Goal: Information Seeking & Learning: Learn about a topic

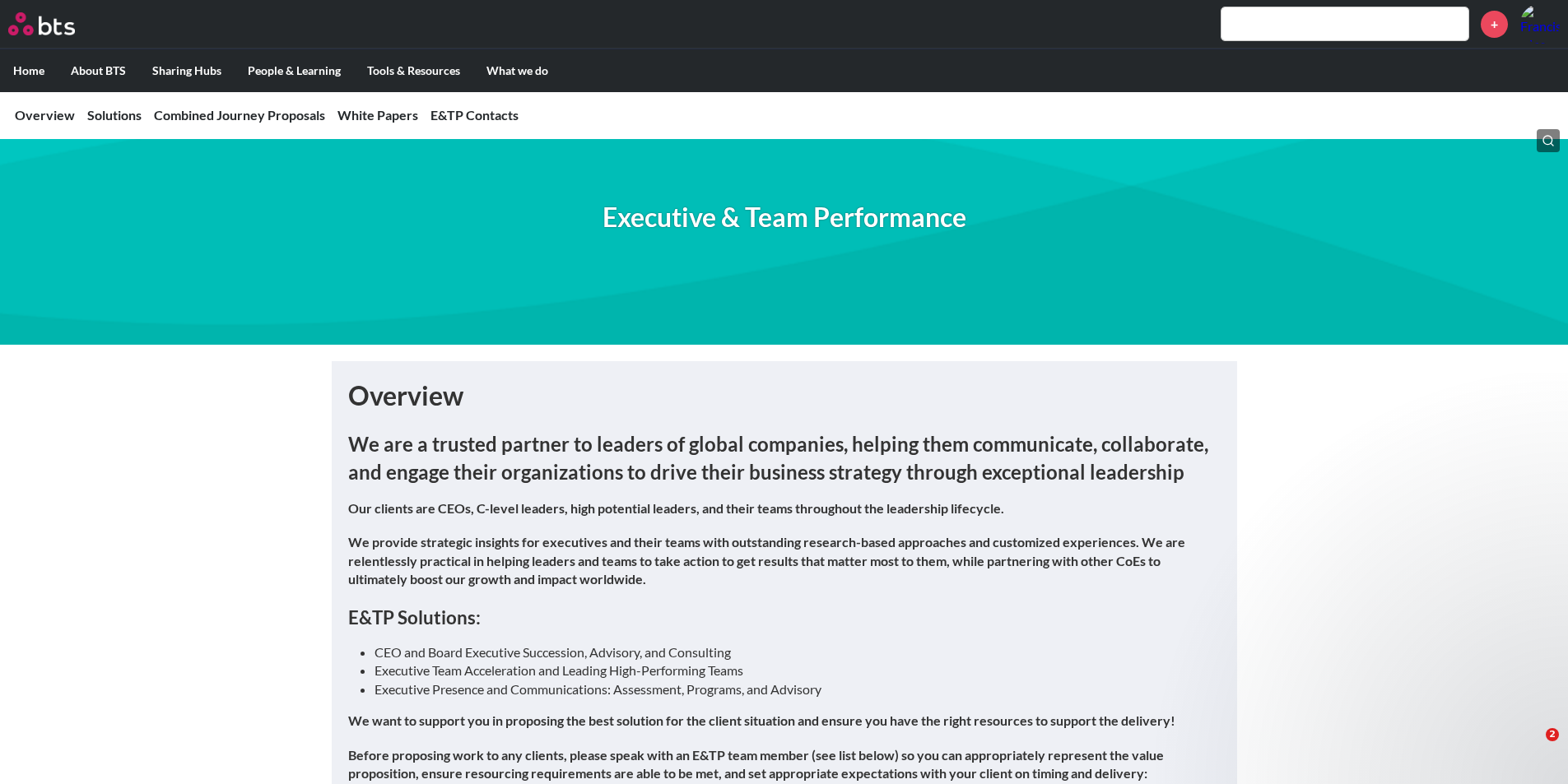
scroll to position [165, 0]
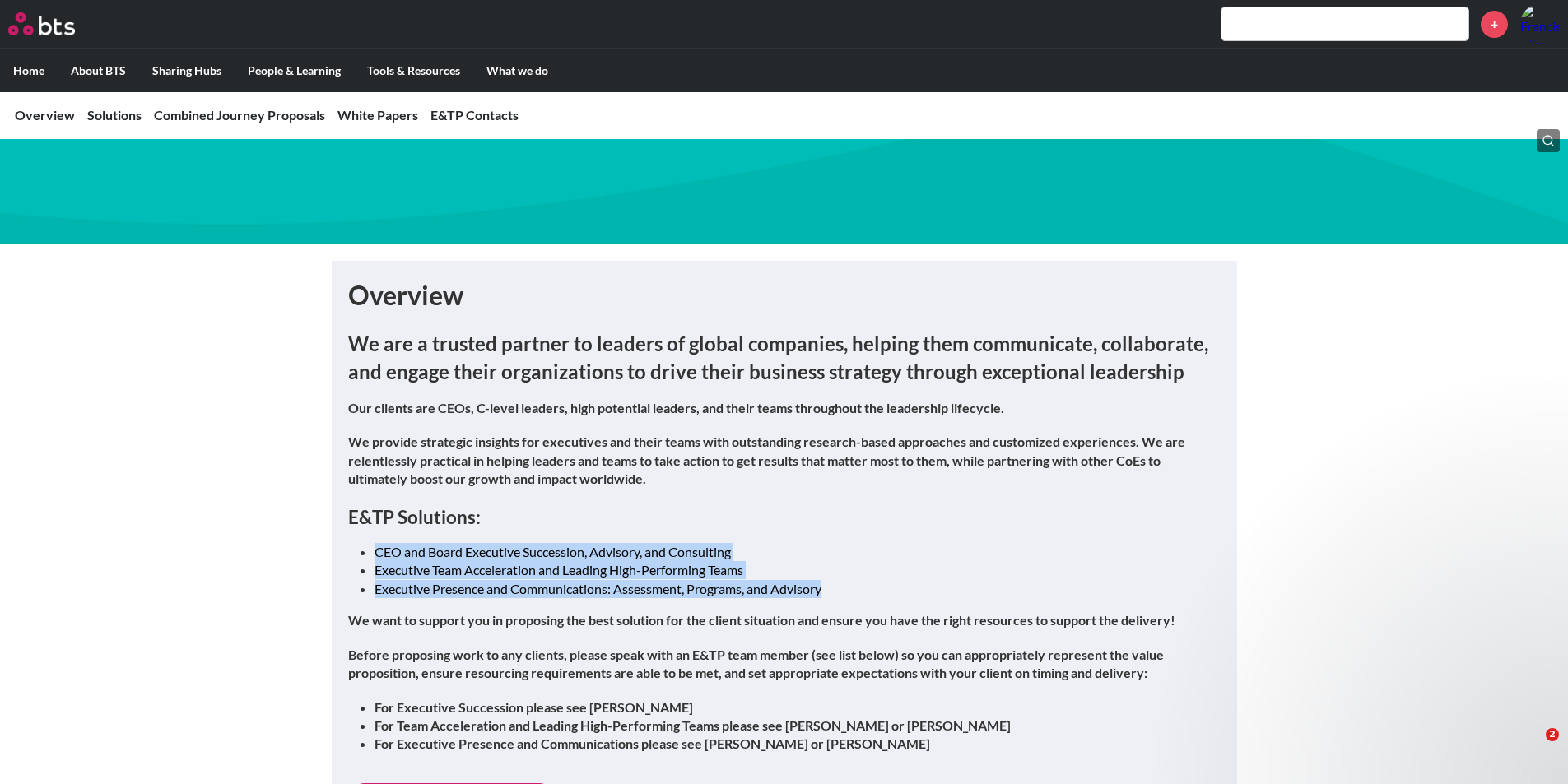
drag, startPoint x: 375, startPoint y: 550, endPoint x: 833, endPoint y: 579, distance: 458.9
click at [833, 579] on ul "CEO and Board Executive Succession, Advisory, and Consulting Executive Team Acc…" at bounding box center [791, 570] width 833 height 55
copy ul "CEO and Board Executive Succession, Advisory, and Consulting Executive Team Acc…"
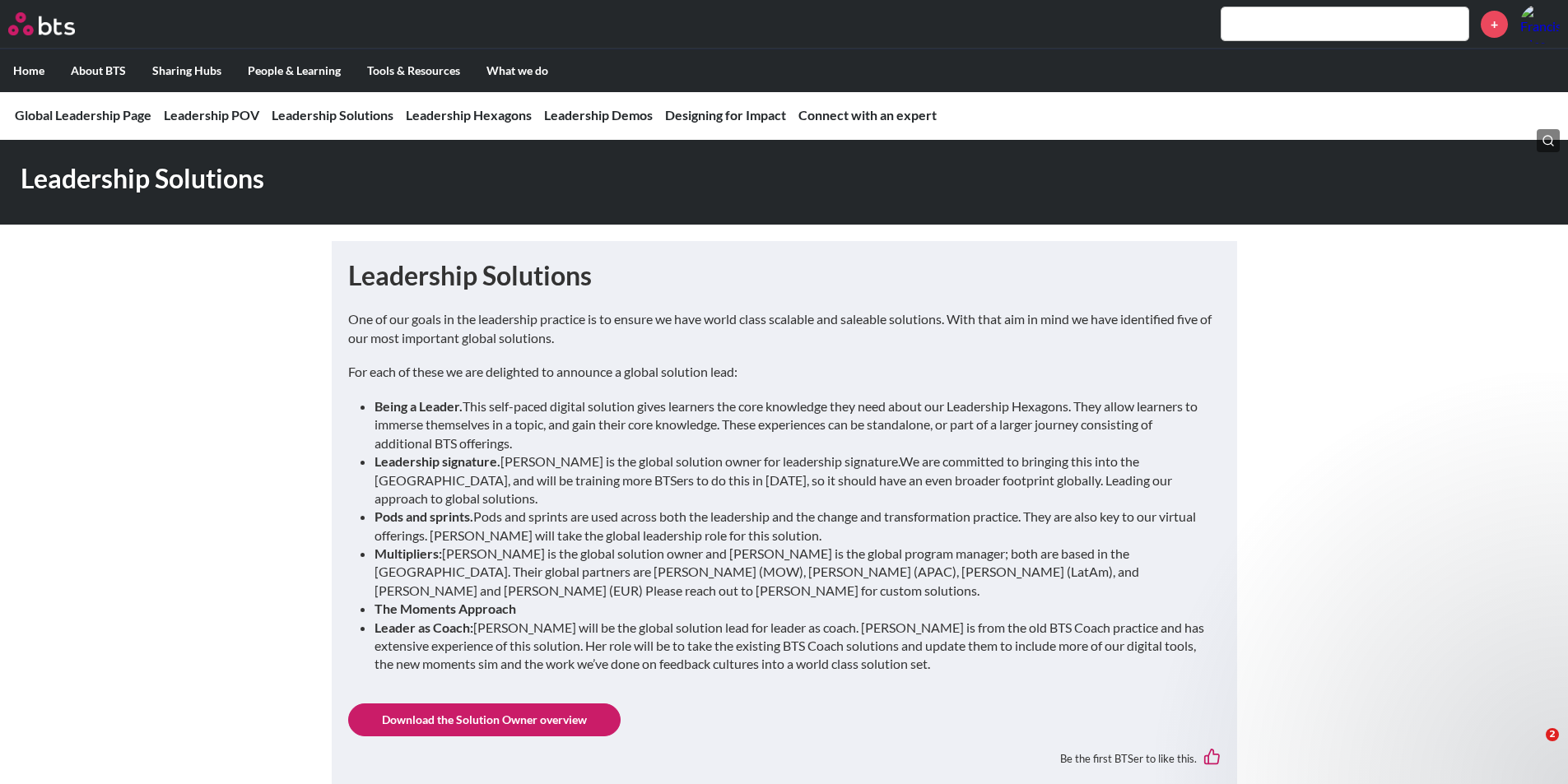
scroll to position [1482, 0]
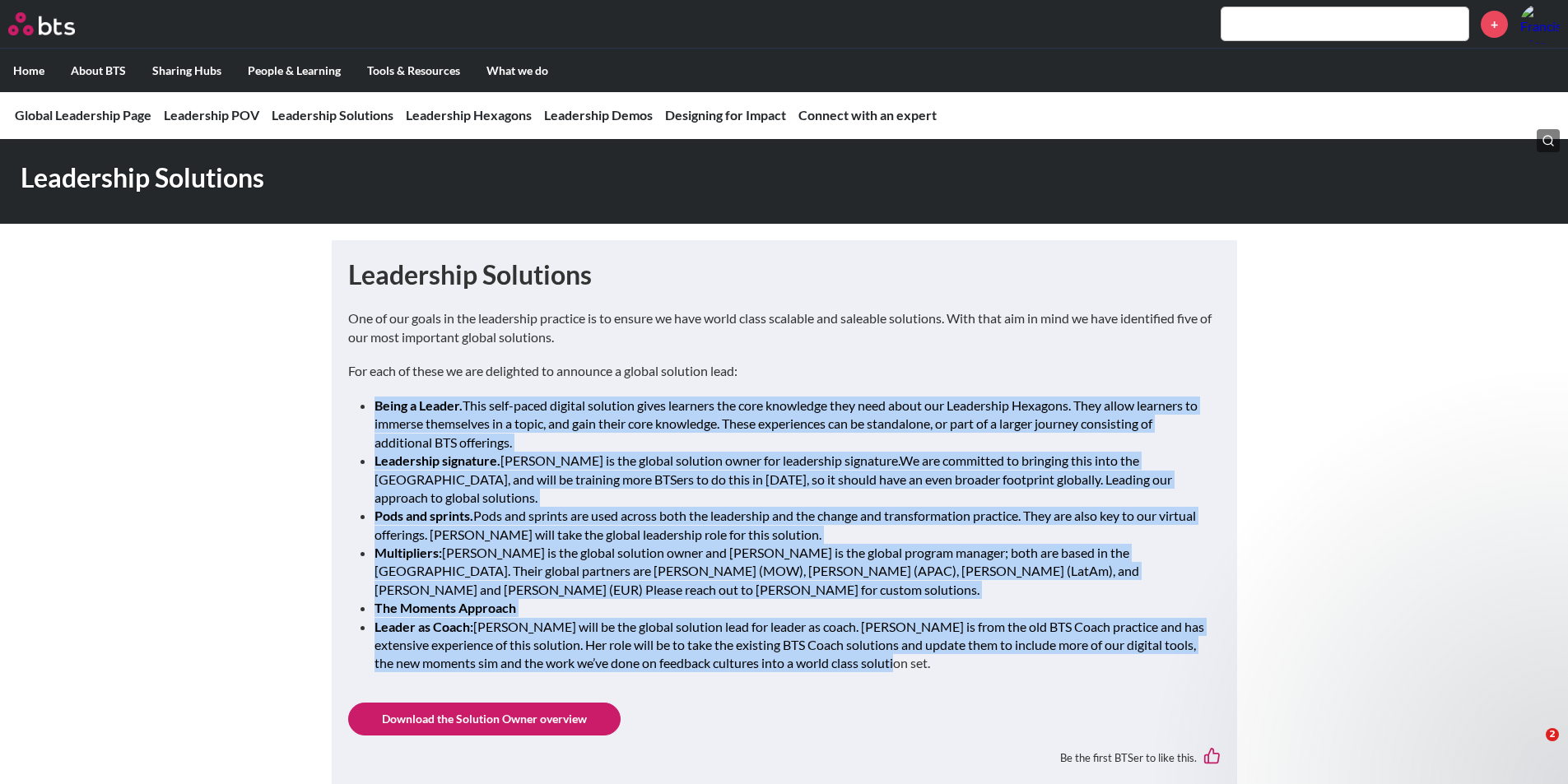
drag, startPoint x: 376, startPoint y: 404, endPoint x: 905, endPoint y: 648, distance: 582.6
click at [905, 648] on ul "Being a Leader. This self-paced digital solution gives learners the core knowle…" at bounding box center [791, 535] width 833 height 277
copy ul "Lorem i Dolors. Amet cons-adipi elitsed doeiusmo tempo incididu utl etdo magnaa…"
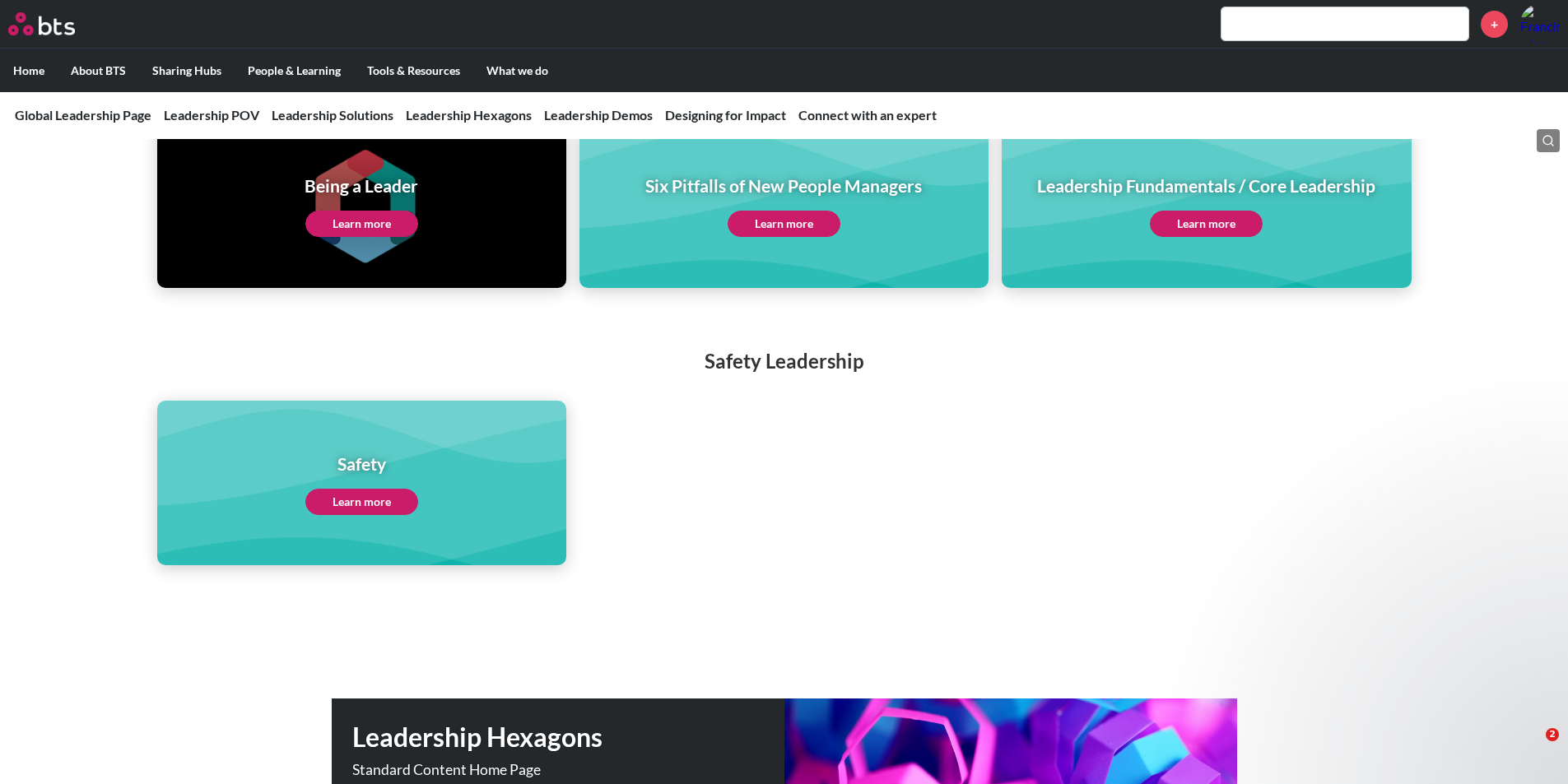
scroll to position [3785, 0]
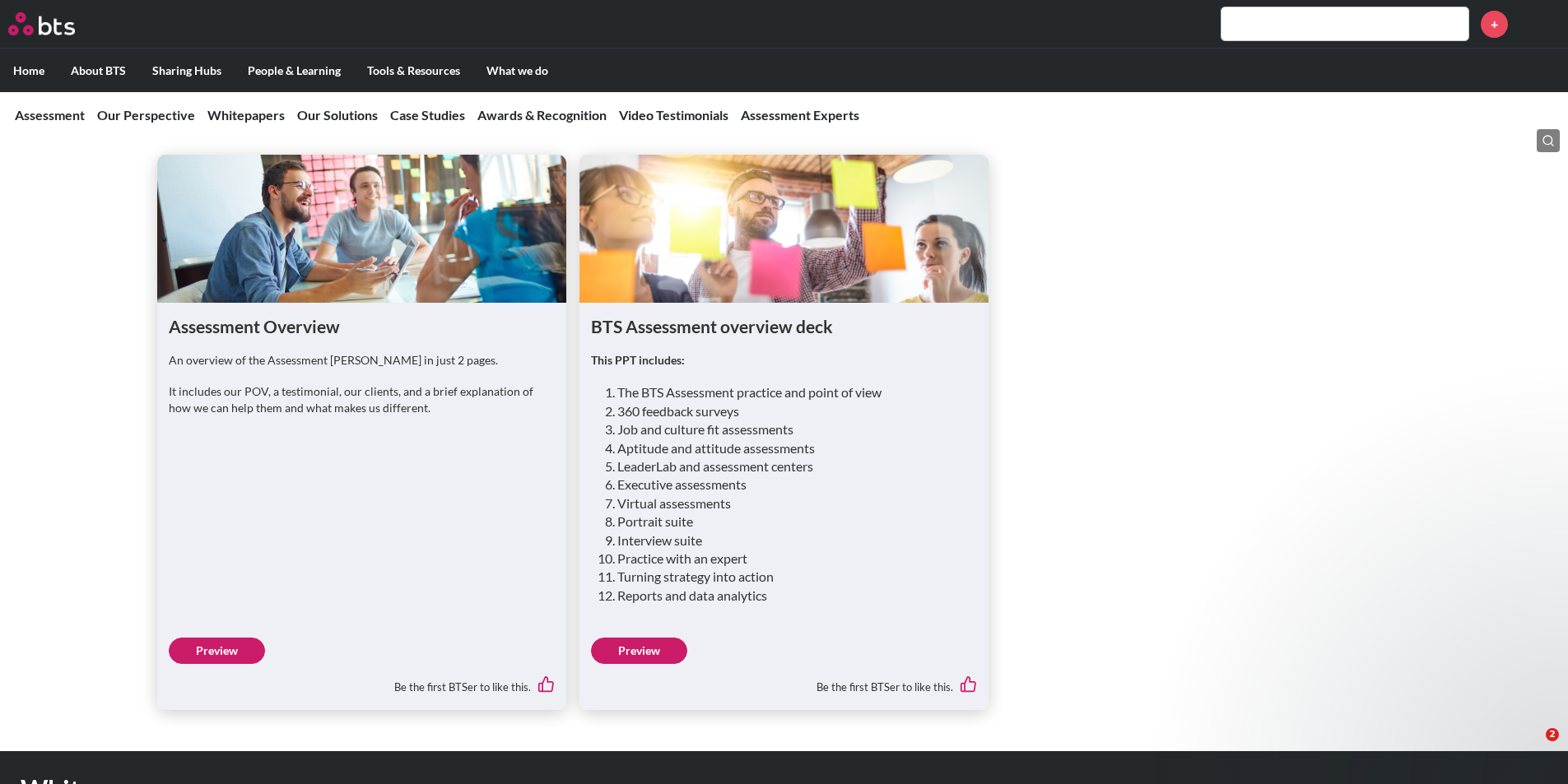
scroll to position [1482, 0]
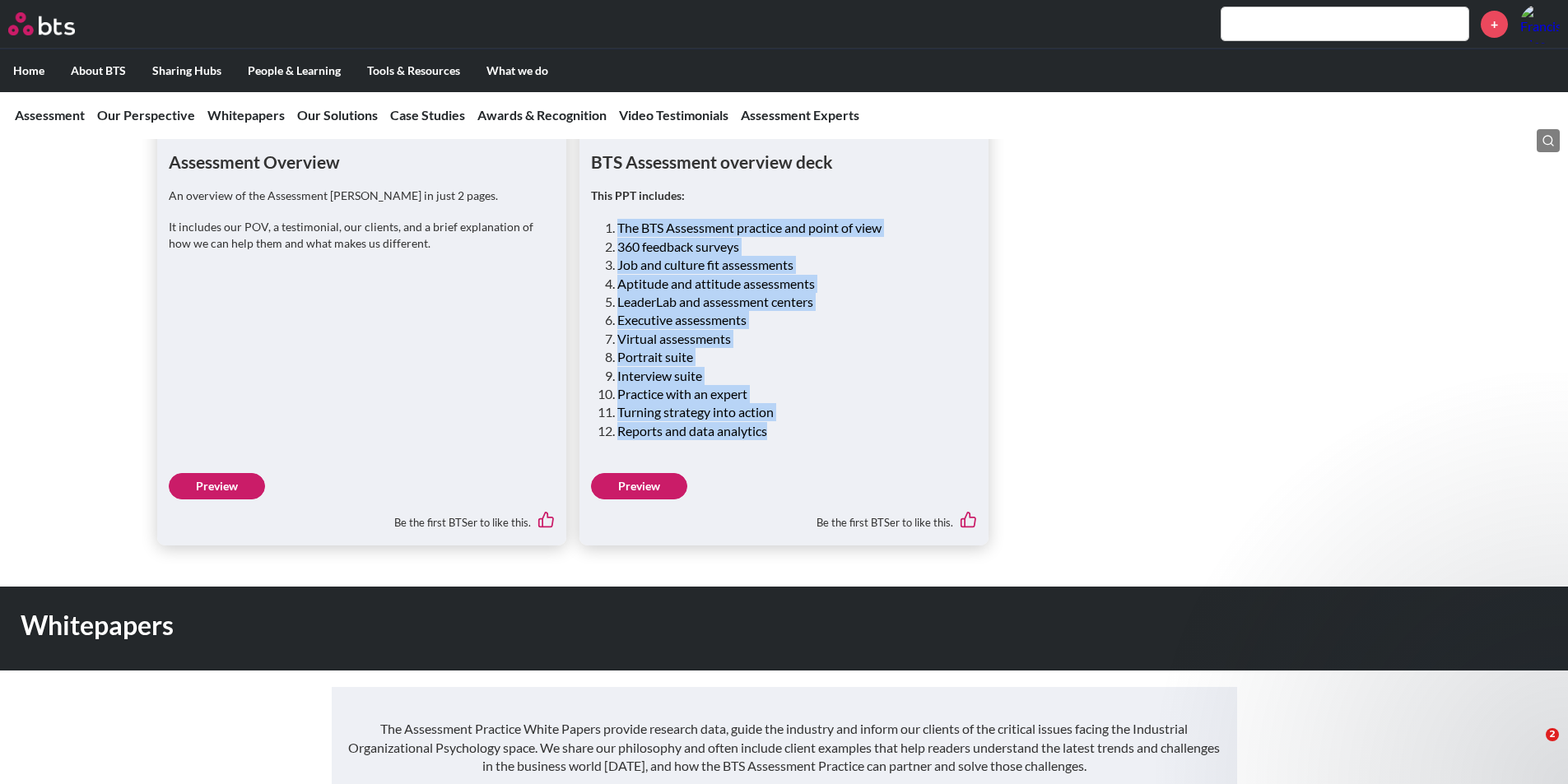
drag, startPoint x: 619, startPoint y: 173, endPoint x: 773, endPoint y: 373, distance: 252.4
click at [773, 373] on ol "The BTS Assessment practice and point of view 360 feedback surveys Job and cult…" at bounding box center [790, 329] width 347 height 222
copy ol "The BTS Assessment practice and point of view 360 feedback surveys Job and cult…"
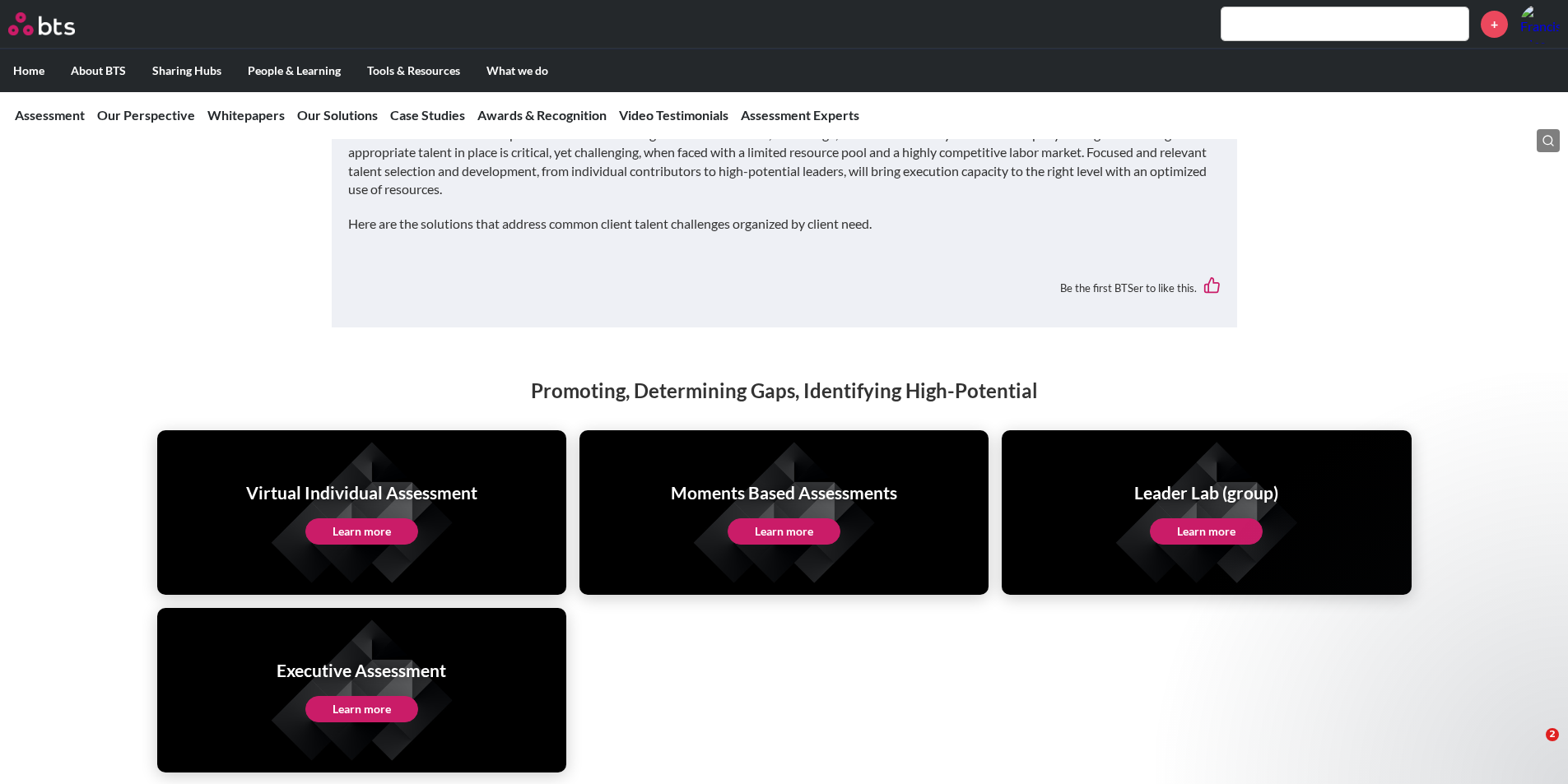
scroll to position [3045, 0]
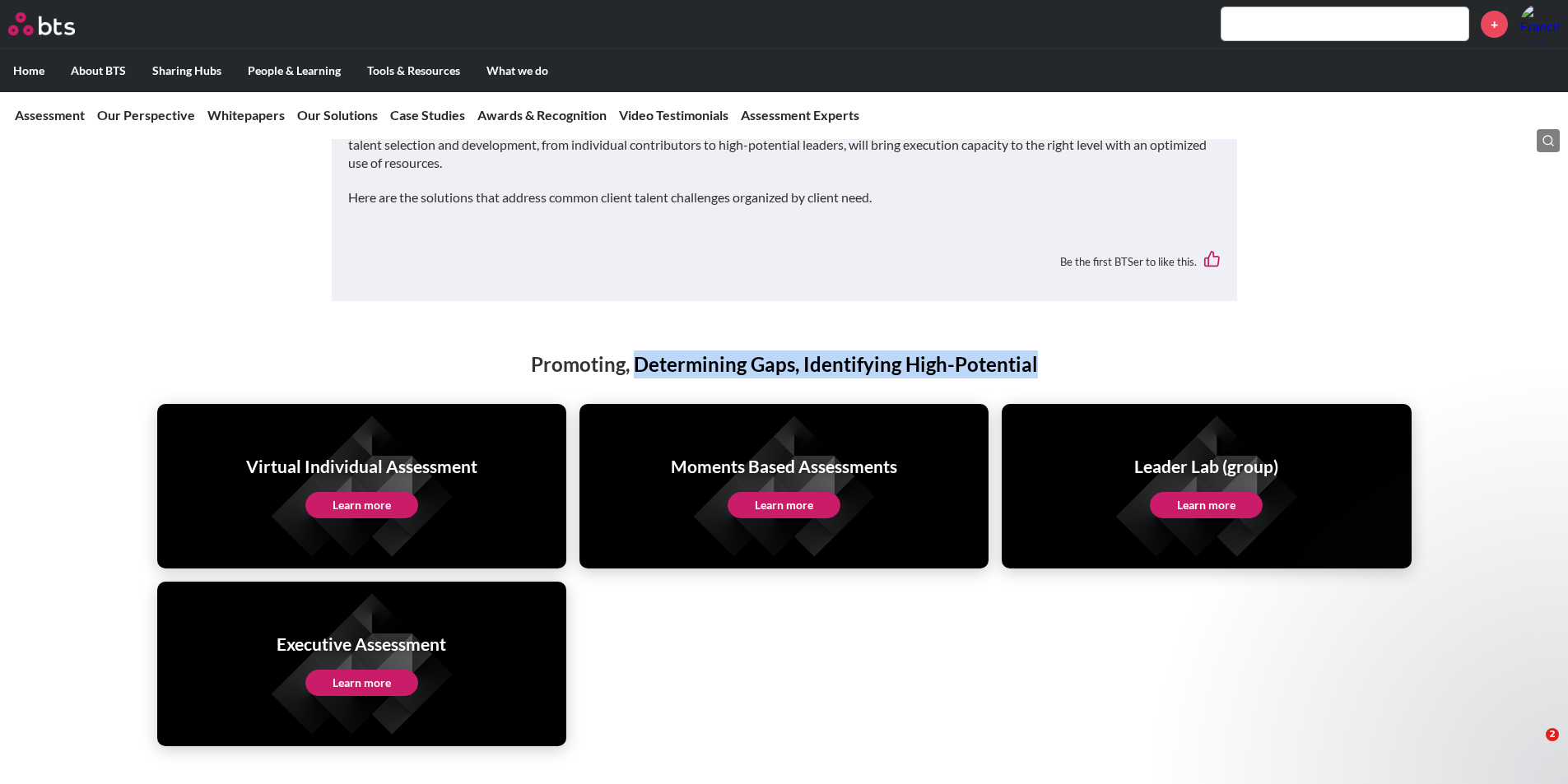
drag, startPoint x: 637, startPoint y: 305, endPoint x: 1085, endPoint y: 278, distance: 448.8
click at [1085, 318] on div "Promoting, Determining Gaps, Identifying High-Potential Virtual Individual Asse…" at bounding box center [784, 533] width 1568 height 430
copy h2 "Determining Gaps, Identifying High-Potential"
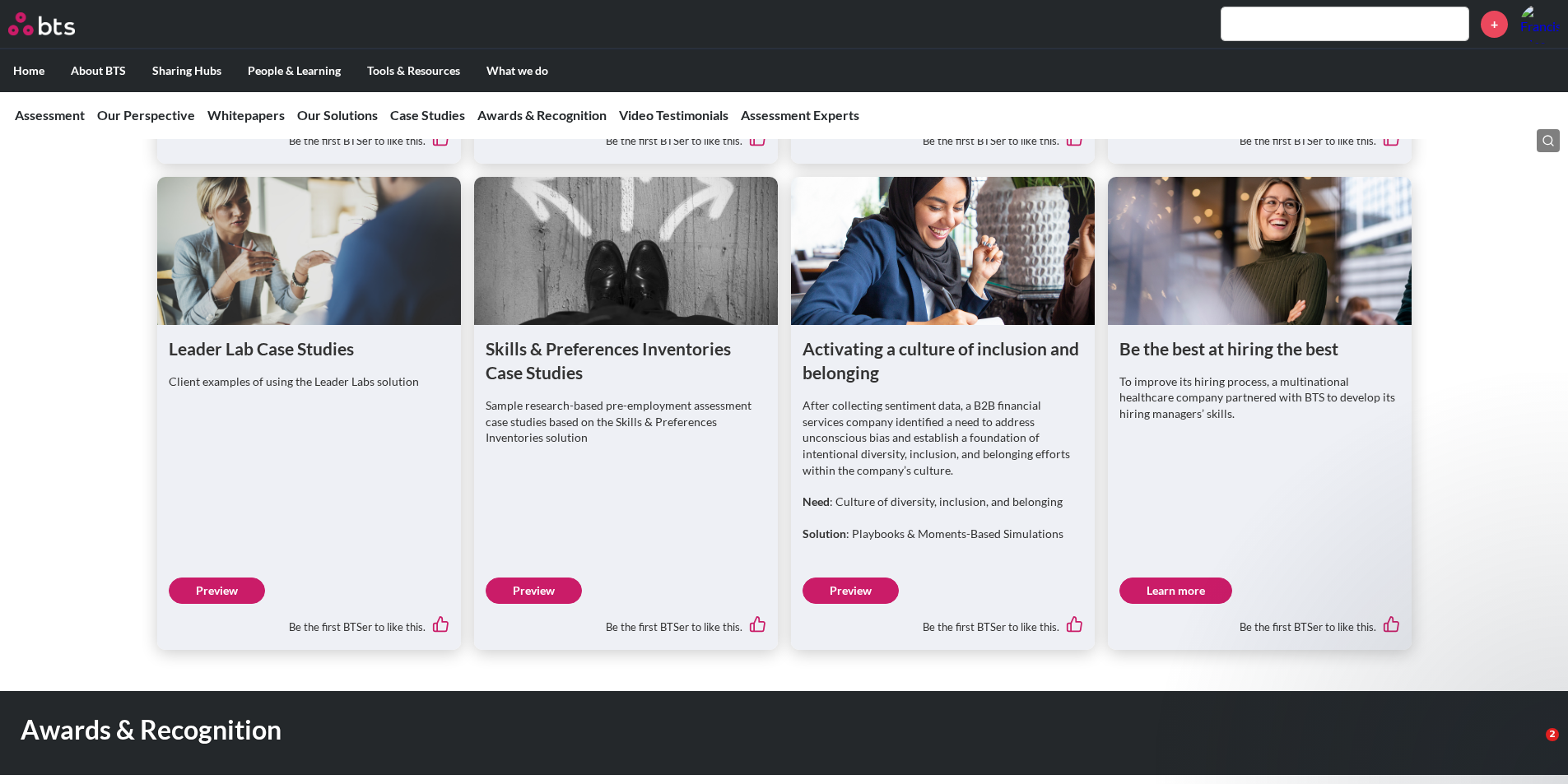
scroll to position [5184, 0]
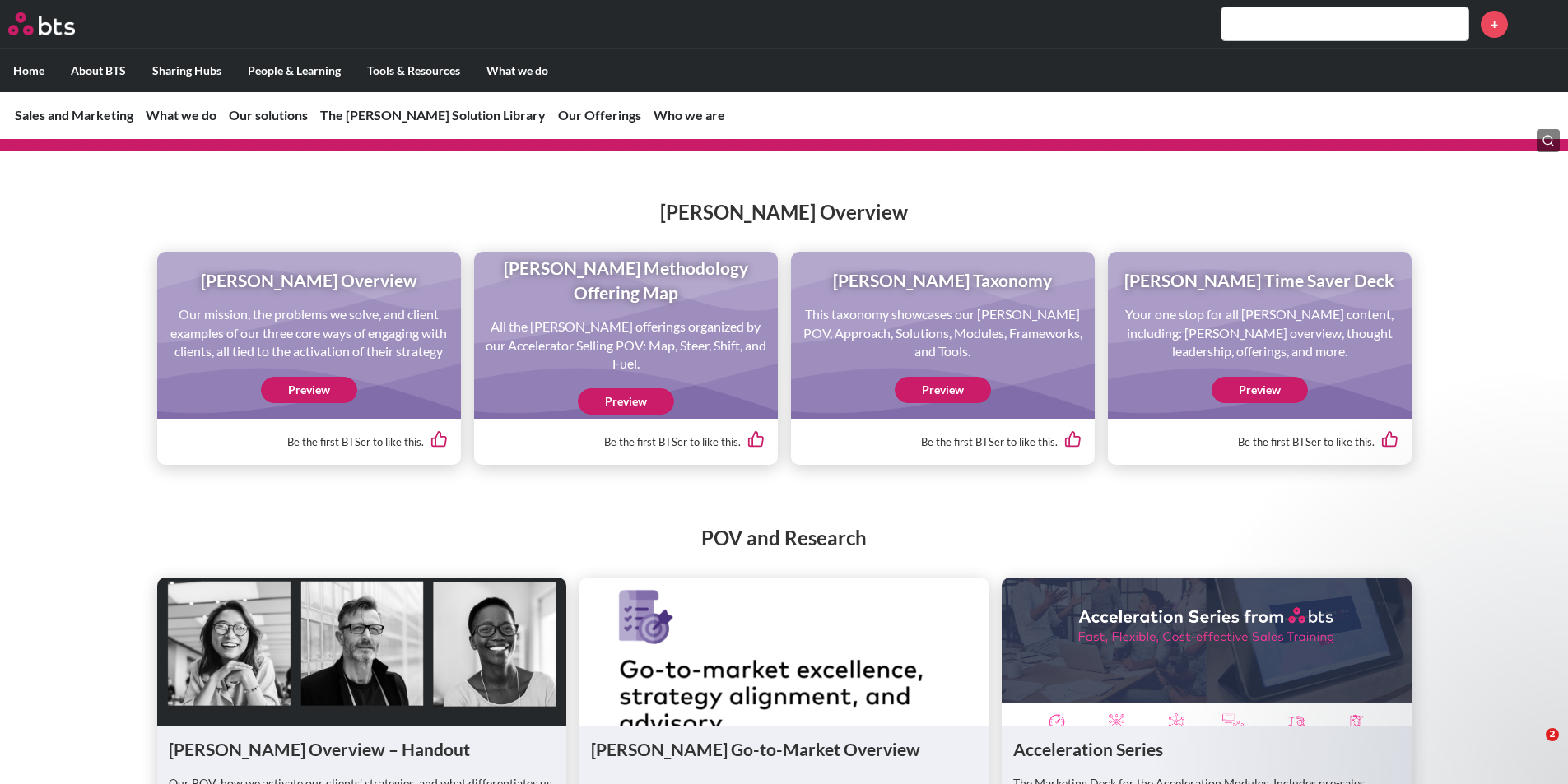
scroll to position [1673, 0]
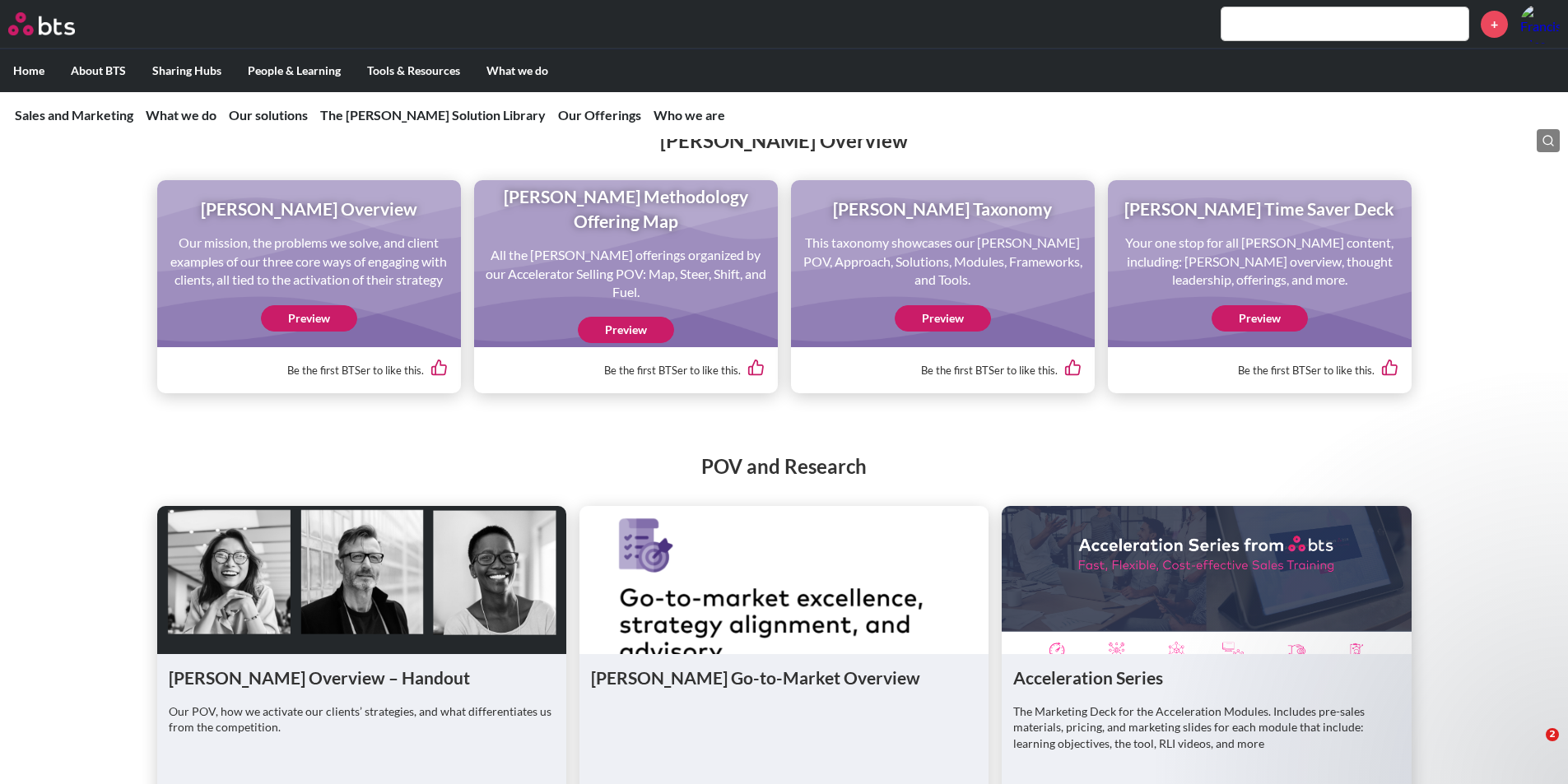
click at [634, 343] on link "Preview" at bounding box center [625, 330] width 96 height 26
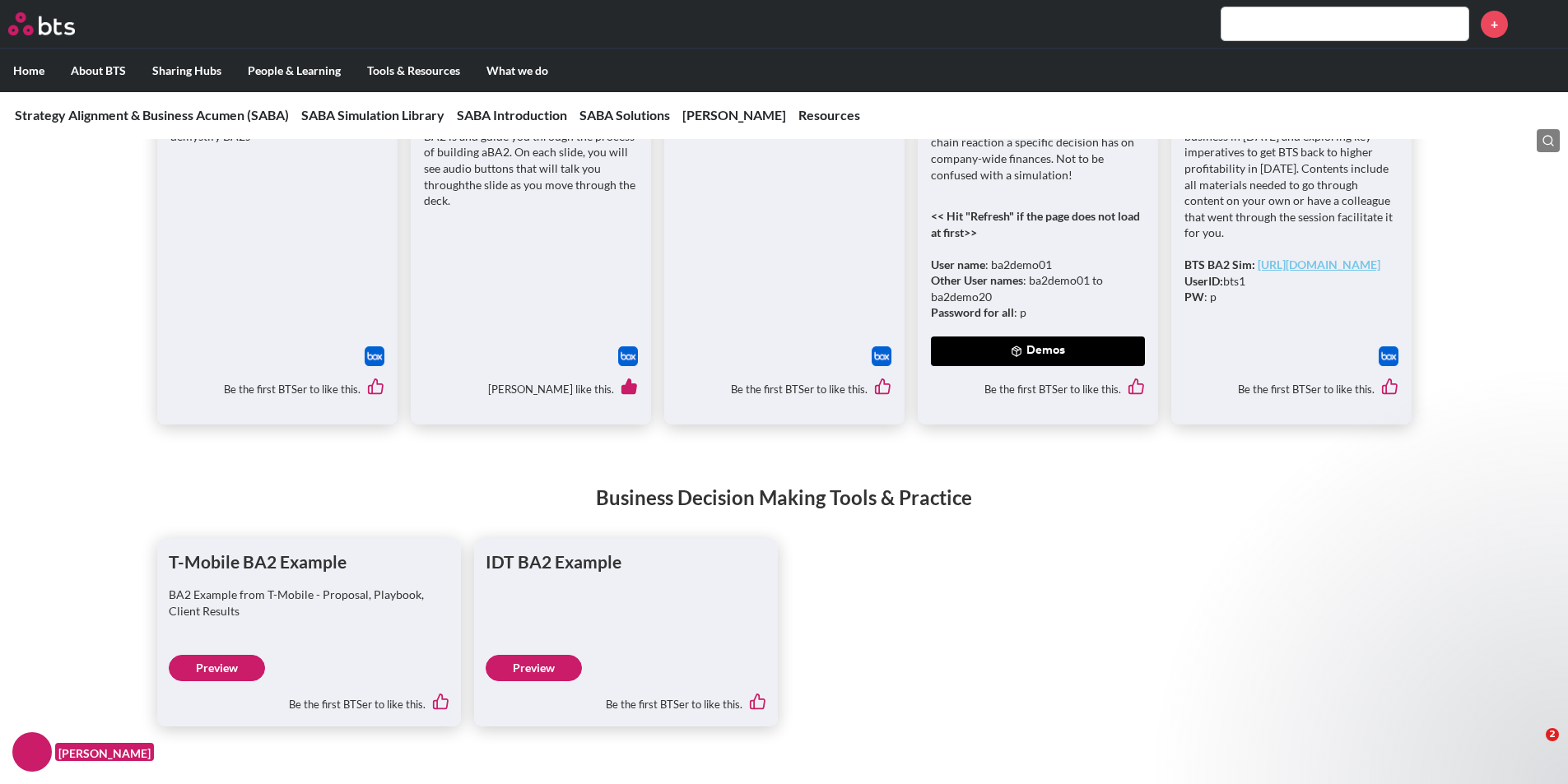
scroll to position [5349, 0]
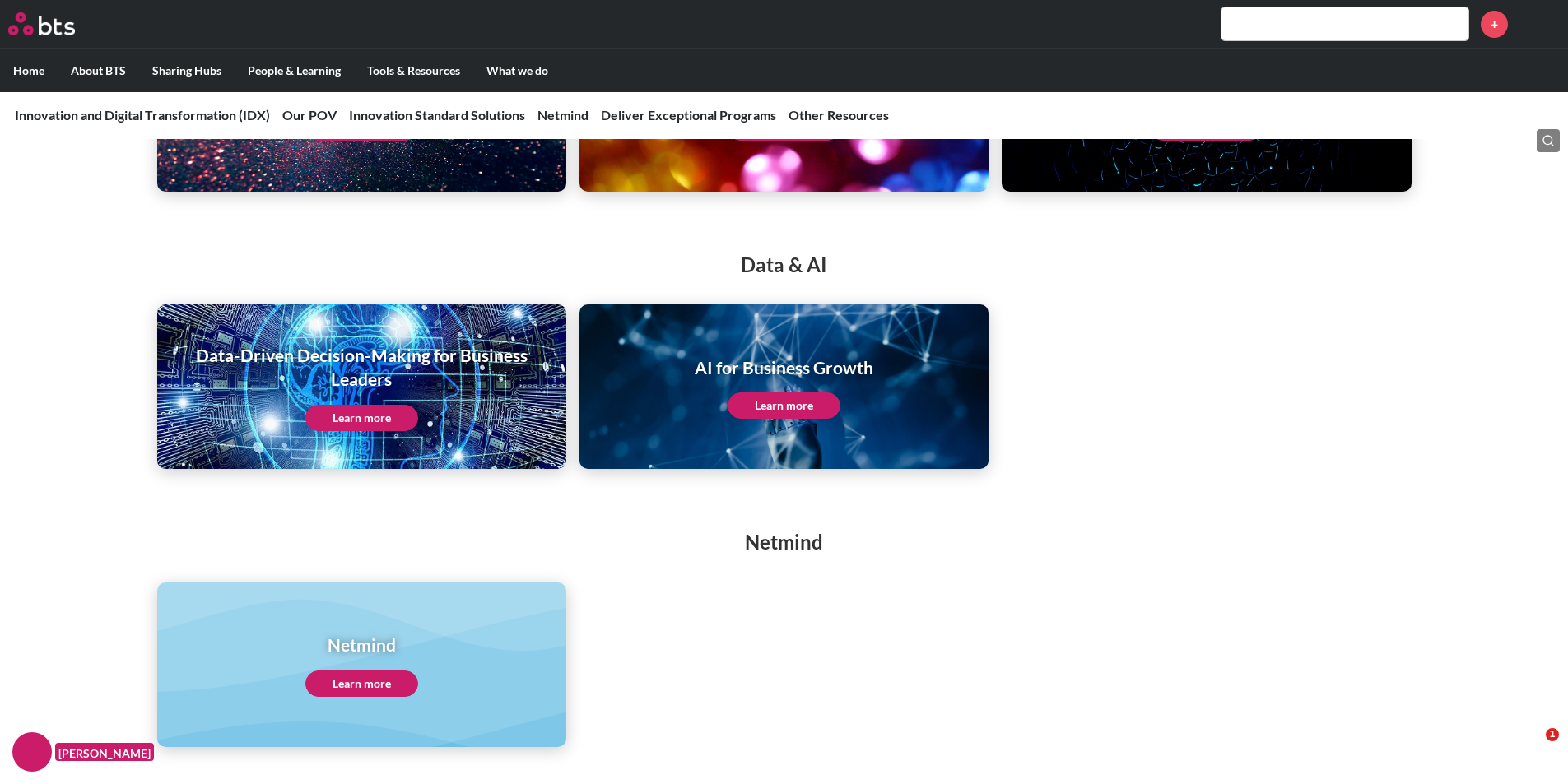
scroll to position [3374, 0]
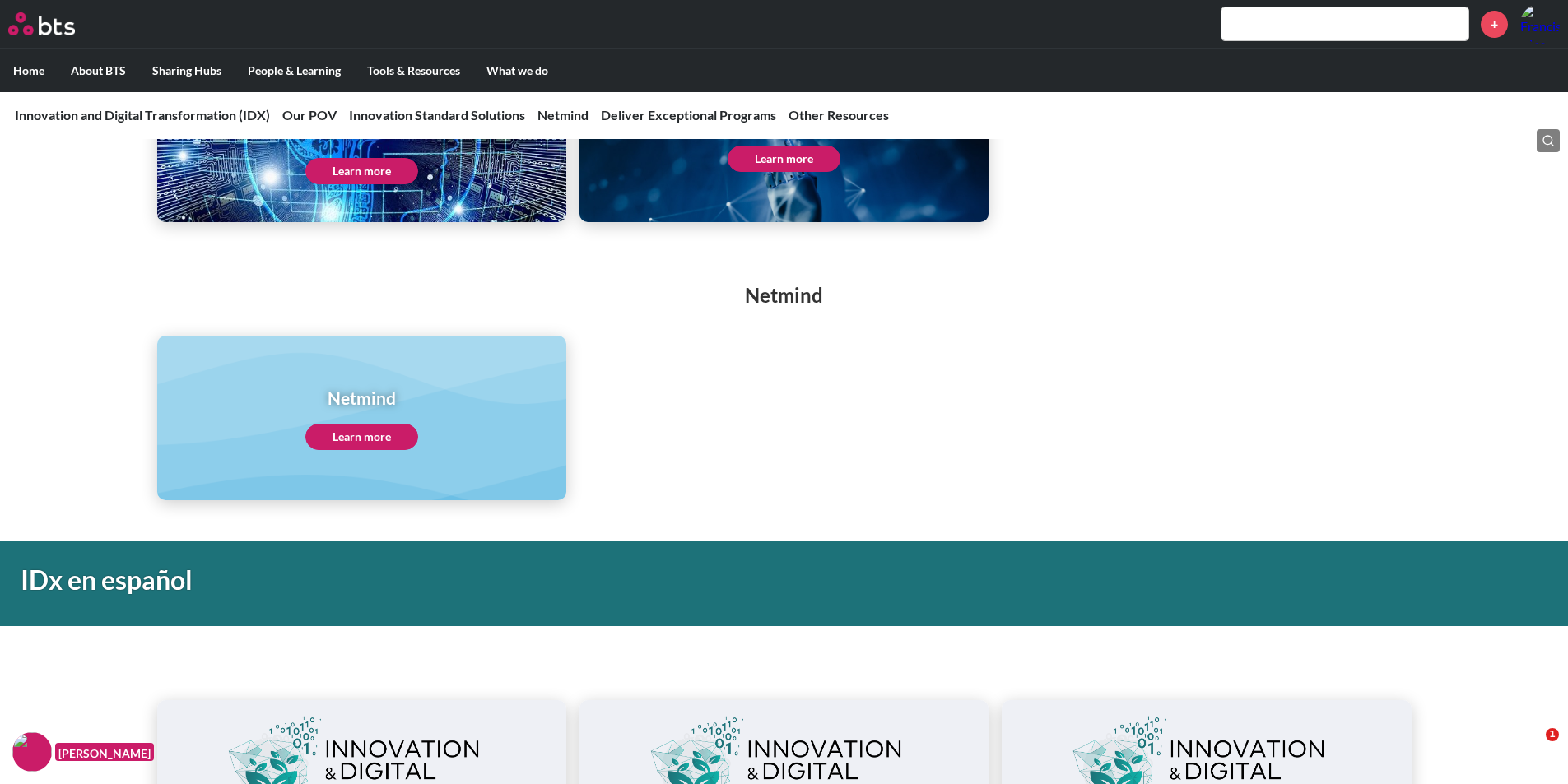
click at [372, 434] on link "Learn more" at bounding box center [362, 437] width 113 height 26
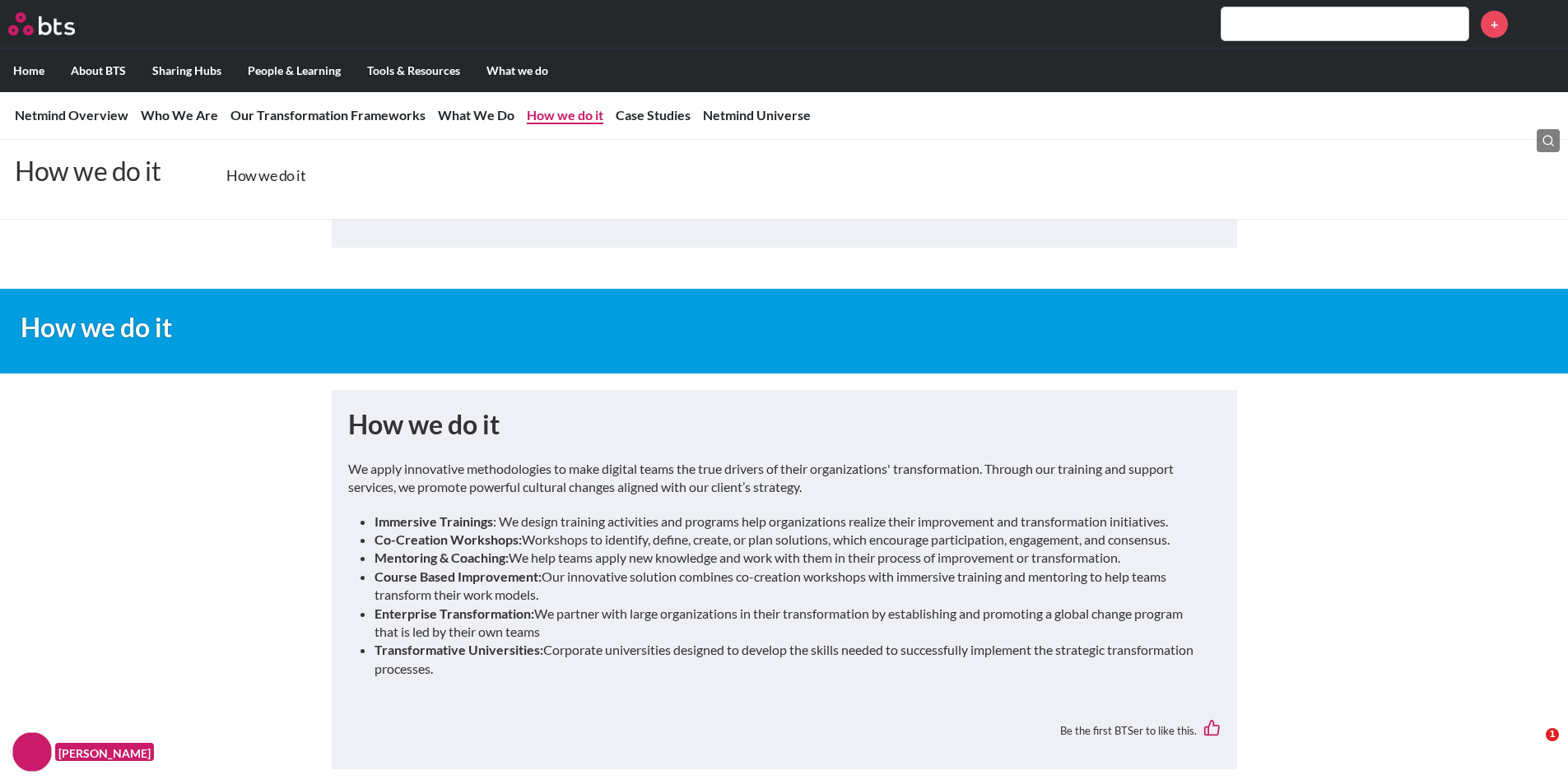
scroll to position [6191, 0]
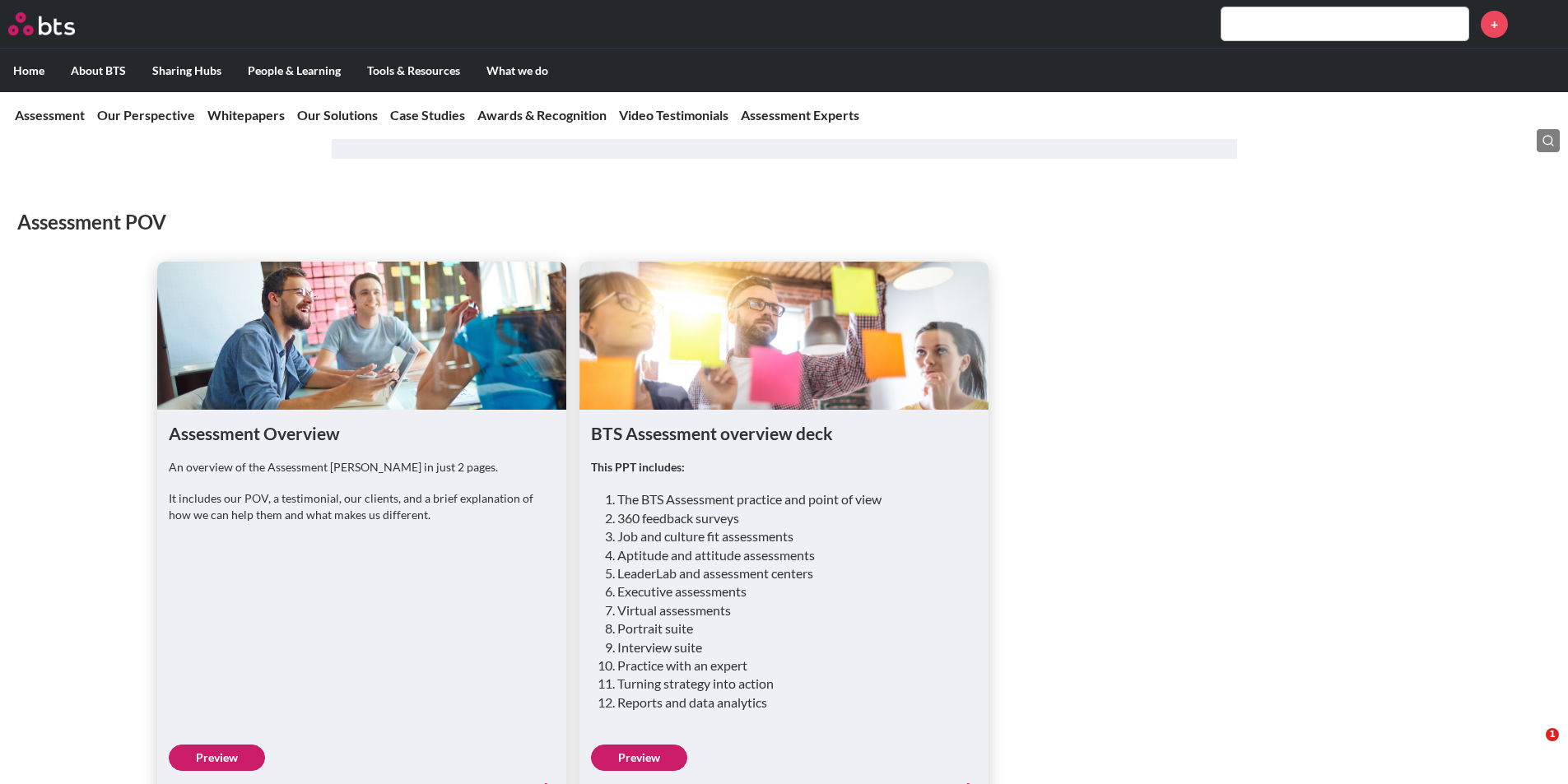
scroll to position [1234, 0]
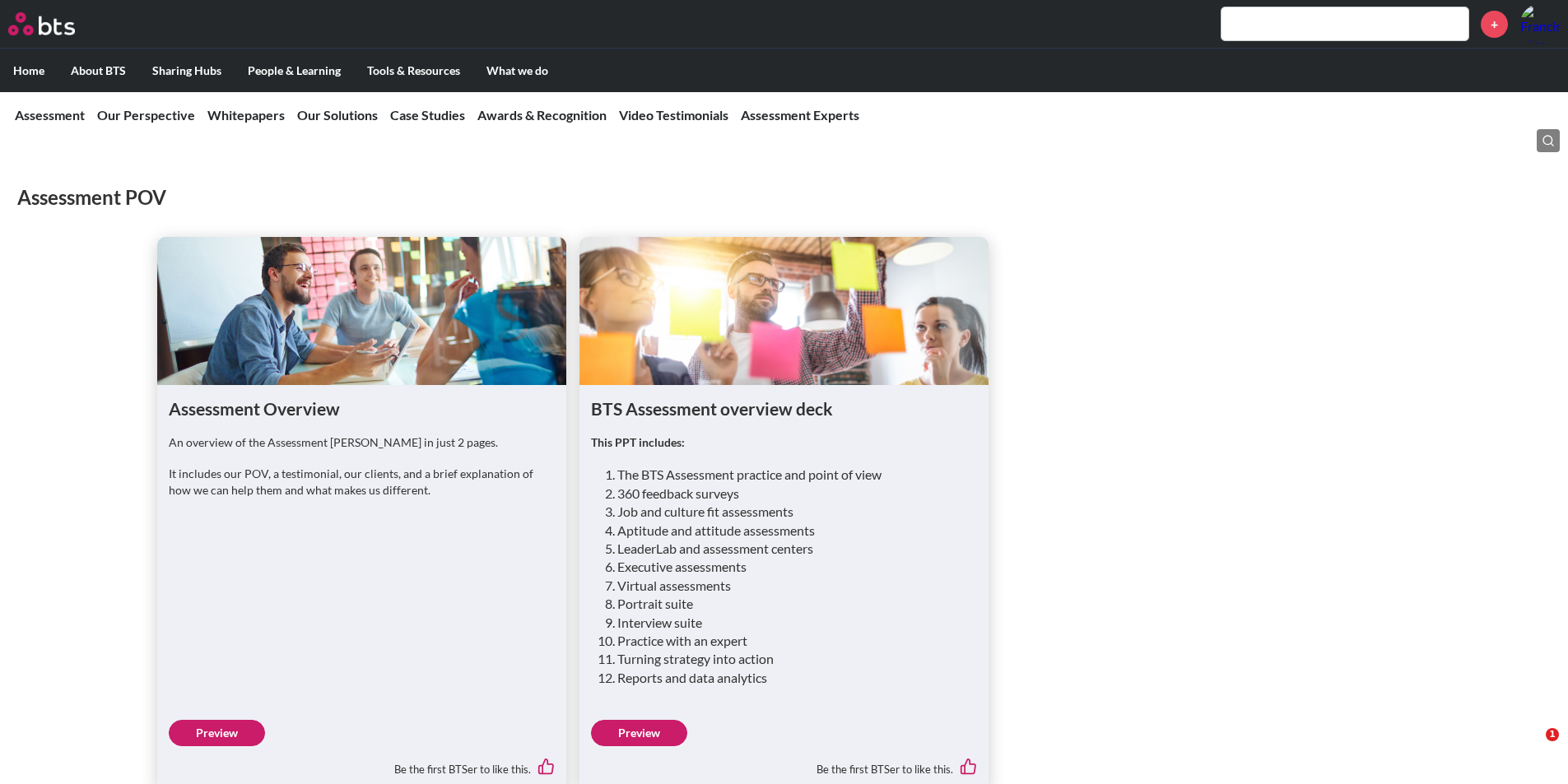
click at [670, 720] on link "Preview" at bounding box center [638, 733] width 96 height 26
